Goal: Information Seeking & Learning: Check status

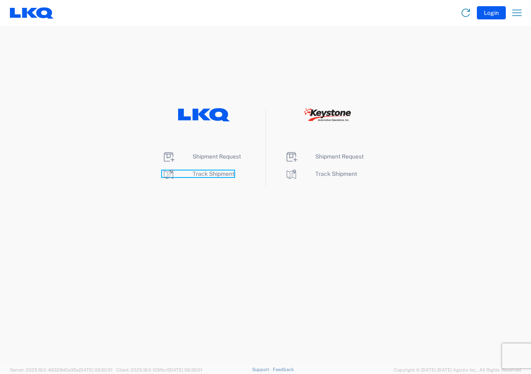
click at [208, 172] on span "Track Shipment" at bounding box center [214, 174] width 42 height 7
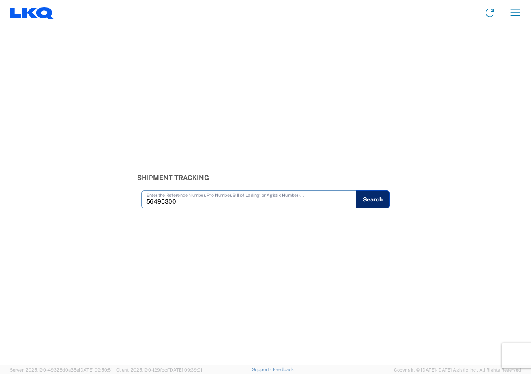
type input "56495300"
click at [370, 203] on button "Search" at bounding box center [373, 200] width 34 height 18
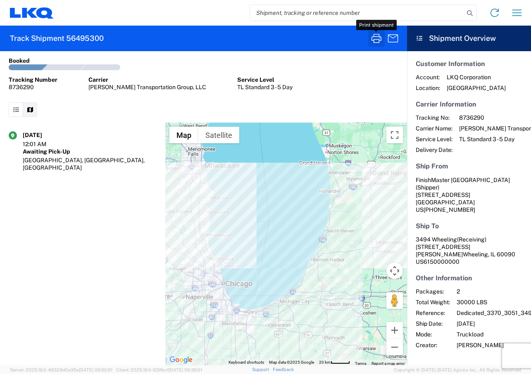
click at [377, 42] on icon "button" at bounding box center [376, 38] width 13 height 13
